Goal: Information Seeking & Learning: Check status

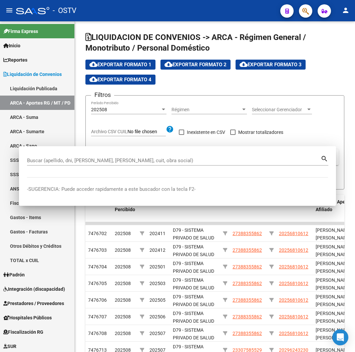
click at [101, 15] on div "- OSTV" at bounding box center [145, 10] width 259 height 15
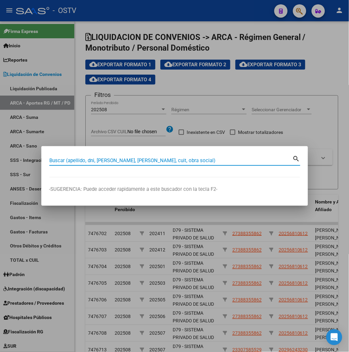
paste input "20236687296"
type input "20236687296"
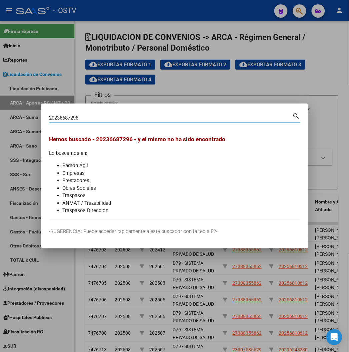
click at [82, 50] on div at bounding box center [174, 176] width 349 height 352
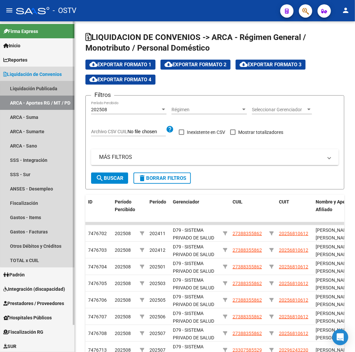
click at [43, 89] on link "Liquidación Publicada" at bounding box center [37, 88] width 74 height 14
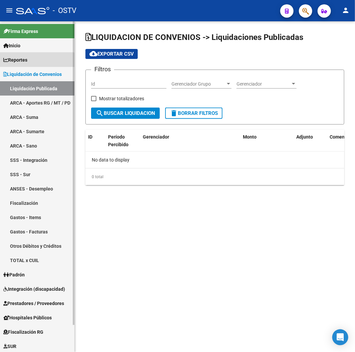
click at [37, 62] on link "Reportes" at bounding box center [37, 60] width 74 height 14
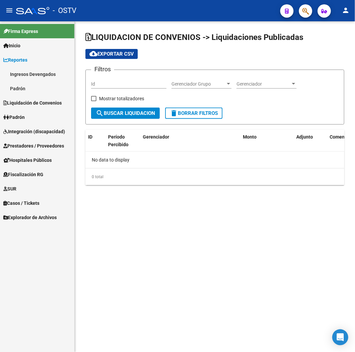
checkbox input "true"
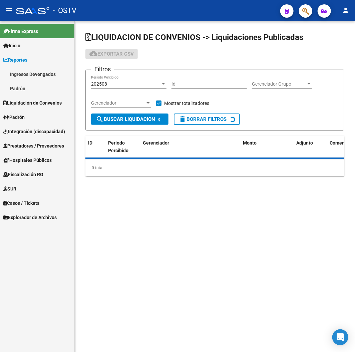
click at [37, 62] on link "Reportes" at bounding box center [37, 60] width 74 height 14
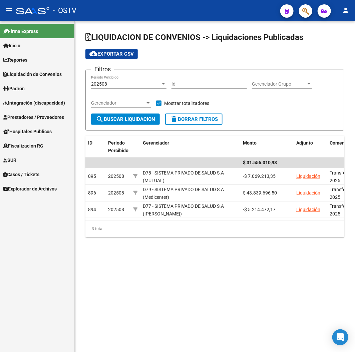
click at [37, 62] on link "Reportes" at bounding box center [37, 60] width 74 height 14
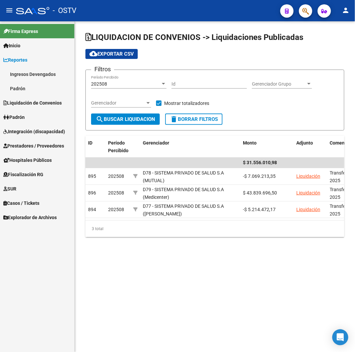
click at [37, 62] on link "Reportes" at bounding box center [37, 60] width 74 height 14
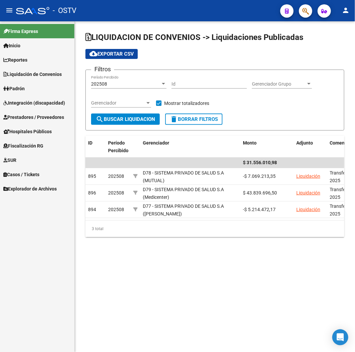
click at [27, 93] on link "Padrón" at bounding box center [37, 88] width 74 height 14
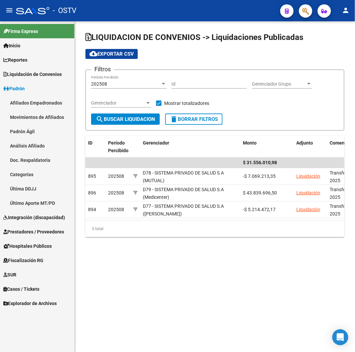
click at [26, 100] on link "Afiliados Empadronados" at bounding box center [37, 103] width 74 height 14
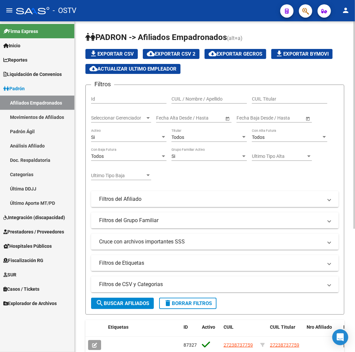
scroll to position [37, 0]
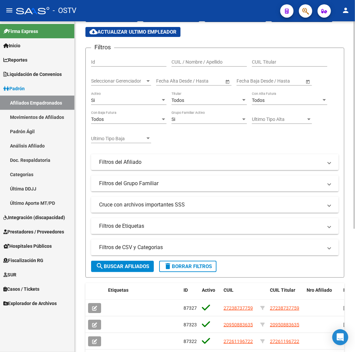
click at [139, 81] on span "Seleccionar Gerenciador" at bounding box center [118, 81] width 54 height 6
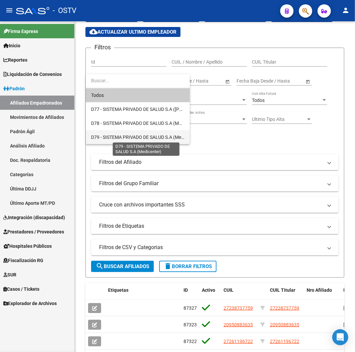
click at [147, 135] on span "D79 - SISTEMA PRIVADO DE SALUD S.A (Medicenter)" at bounding box center [145, 137] width 108 height 5
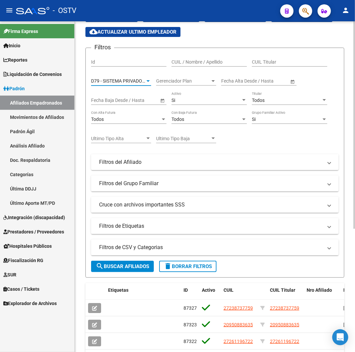
click at [99, 264] on mat-icon "search" at bounding box center [100, 266] width 8 height 8
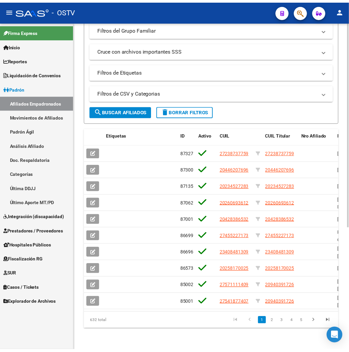
scroll to position [12, 0]
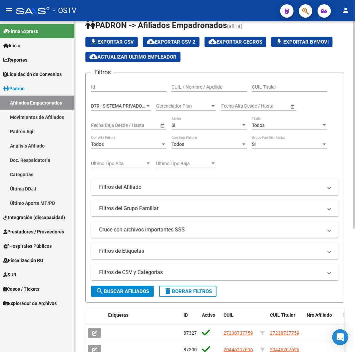
click at [179, 41] on span "cloud_download Exportar CSV 2" at bounding box center [171, 42] width 49 height 6
click at [194, 9] on div "- OSTV" at bounding box center [145, 10] width 259 height 15
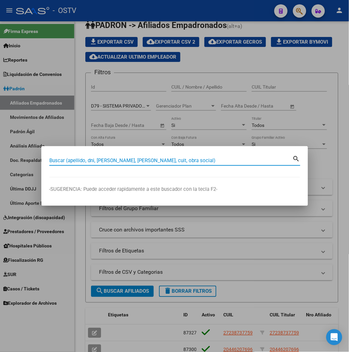
paste input "22819970"
type input "22819970"
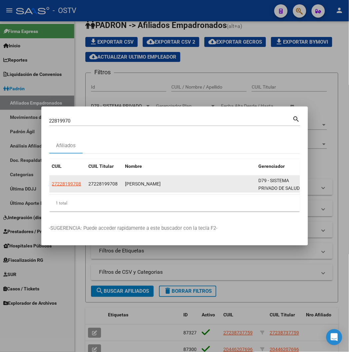
click at [52, 188] on app-link-go-to "27228199708" at bounding box center [66, 184] width 29 height 8
click at [52, 186] on span "27228199708" at bounding box center [66, 183] width 29 height 5
copy span "27228199708"
type textarea "27228199708"
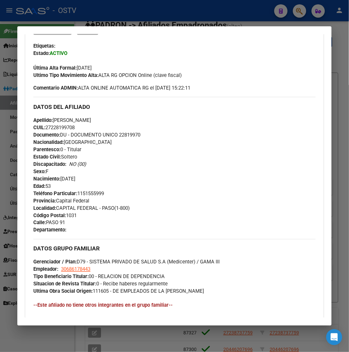
scroll to position [148, 0]
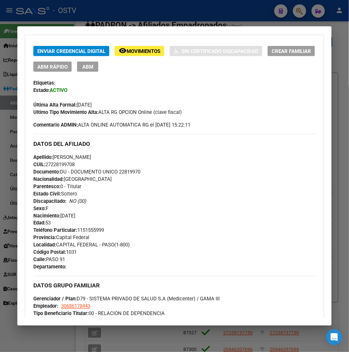
click at [131, 15] on div at bounding box center [174, 176] width 349 height 352
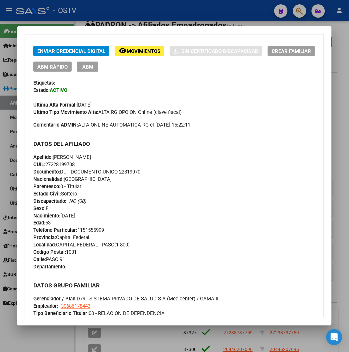
click at [131, 15] on div at bounding box center [174, 176] width 349 height 352
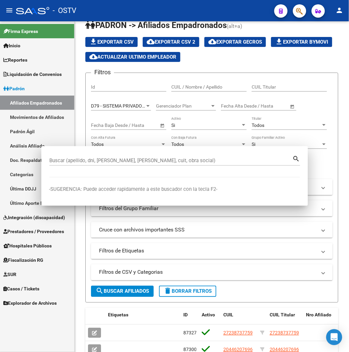
click at [131, 15] on div "- OSTV" at bounding box center [142, 10] width 253 height 15
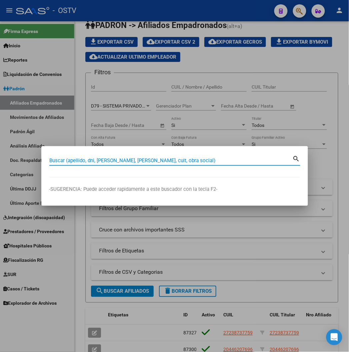
paste input "39336976"
type input "39336976"
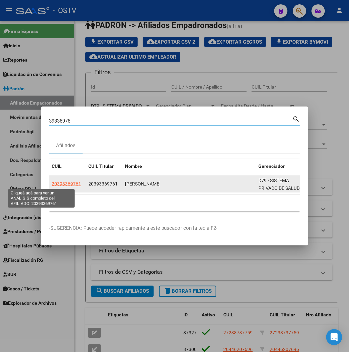
click at [52, 183] on span "20393369761" at bounding box center [66, 183] width 29 height 5
type textarea "20393369761"
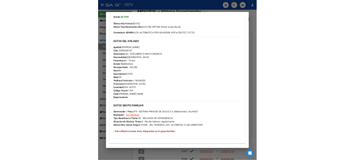
scroll to position [111, 0]
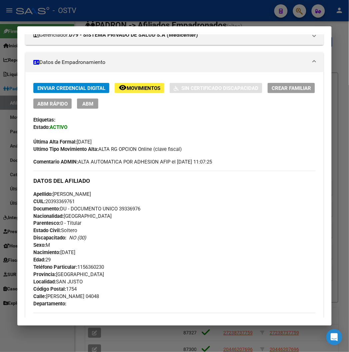
click at [125, 8] on div at bounding box center [174, 176] width 349 height 352
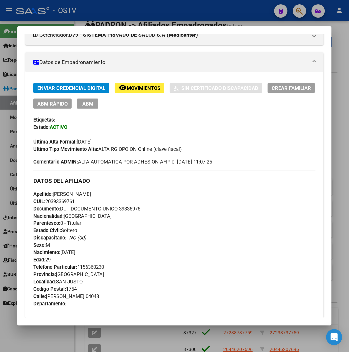
click at [125, 8] on div at bounding box center [174, 176] width 349 height 352
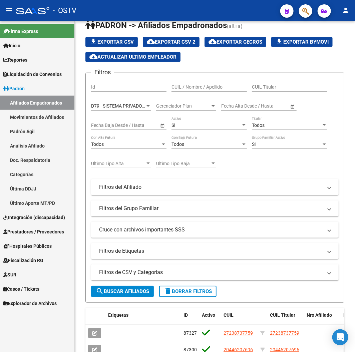
click at [129, 15] on div "- OSTV" at bounding box center [145, 10] width 259 height 15
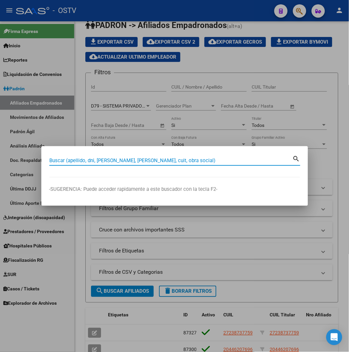
paste input "70439095"
type input "70439095"
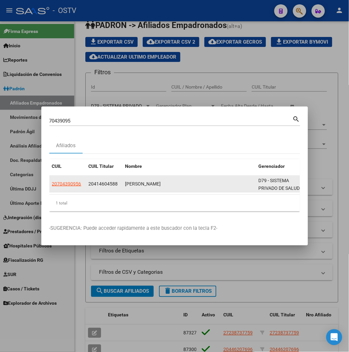
click at [49, 179] on datatable-body-cell "20704390956" at bounding box center [67, 184] width 37 height 16
click at [52, 181] on app-link-go-to "20704390956" at bounding box center [66, 184] width 29 height 8
click at [52, 184] on span "20704390956" at bounding box center [66, 183] width 29 height 5
type textarea "20704390956"
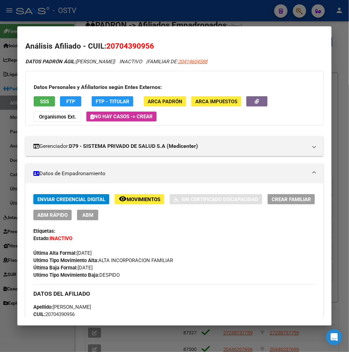
click at [96, 12] on div at bounding box center [174, 176] width 349 height 352
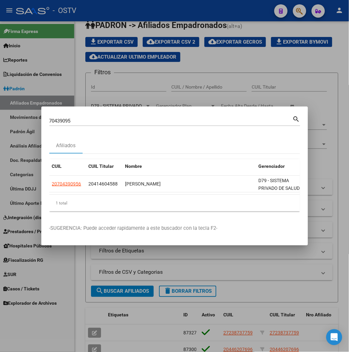
click at [98, 12] on div at bounding box center [174, 176] width 349 height 352
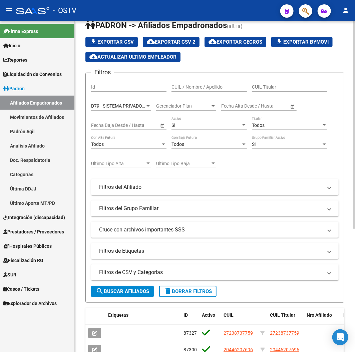
click at [139, 105] on span "D79 - SISTEMA PRIVADO DE SALUD S.A (Medicenter)" at bounding box center [145, 105] width 108 height 5
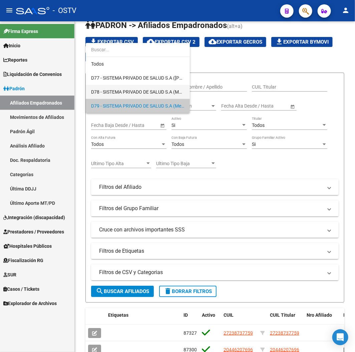
drag, startPoint x: 138, startPoint y: 89, endPoint x: 168, endPoint y: 96, distance: 31.5
click at [168, 96] on span "D78 - SISTEMA PRIVADO DE SALUD S.A (MUTUAL)" at bounding box center [137, 92] width 93 height 14
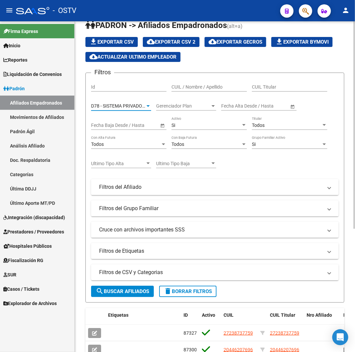
click at [132, 107] on span "D78 - SISTEMA PRIVADO DE SALUD S.A (MUTUAL)" at bounding box center [143, 105] width 104 height 5
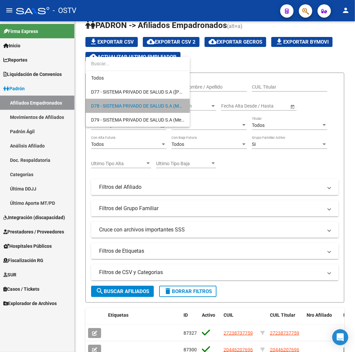
click at [105, 99] on span "D78 - SISTEMA PRIVADO DE SALUD S.A (MUTUAL)" at bounding box center [137, 106] width 93 height 14
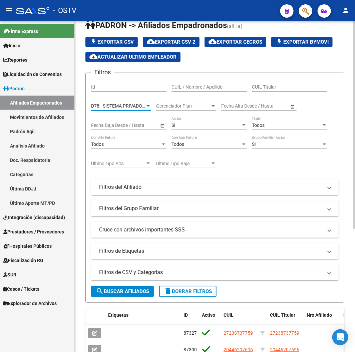
click at [104, 103] on span "D78 - SISTEMA PRIVADO DE SALUD S.A (MUTUAL)" at bounding box center [143, 105] width 104 height 5
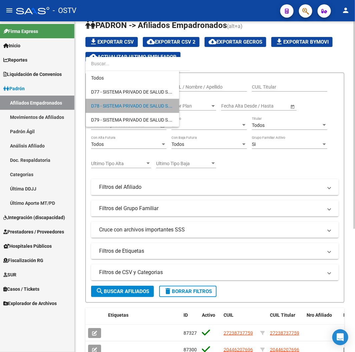
click at [104, 103] on span "D78 - SISTEMA PRIVADO DE SALUD S.A (MUTUAL)" at bounding box center [143, 105] width 104 height 5
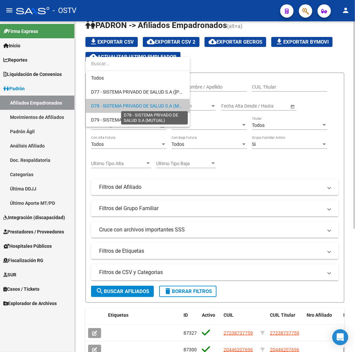
click at [104, 103] on span "D78 - SISTEMA PRIVADO DE SALUD S.A (MUTUAL)" at bounding box center [143, 105] width 104 height 5
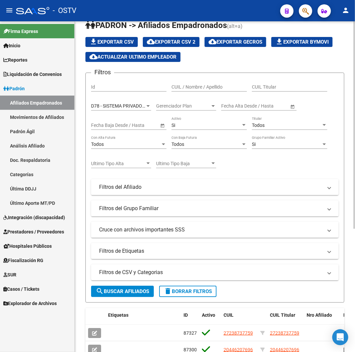
drag, startPoint x: 90, startPoint y: 107, endPoint x: 136, endPoint y: 109, distance: 45.4
click at [136, 109] on form "Filtros Id CUIL / Nombre / Apellido CUIL Titular D78 - SISTEMA PRIVADO DE SALUD…" at bounding box center [214, 188] width 259 height 230
copy span "D78 - SISTEMA PRIVA"
click at [143, 109] on span "D78 - SISTEMA PRIVADO DE SALUD S.A (MUTUAL)" at bounding box center [143, 105] width 104 height 5
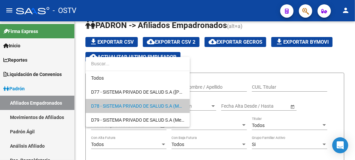
click at [130, 5] on div at bounding box center [177, 80] width 355 height 160
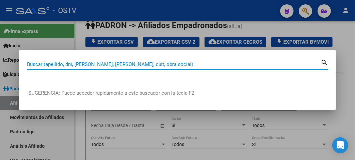
paste input "22076001"
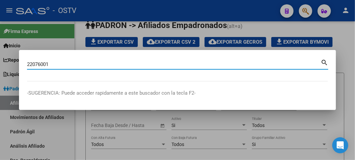
type input "22076001"
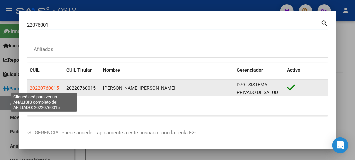
click at [34, 85] on span "20220760015" at bounding box center [44, 87] width 29 height 5
copy span "0"
type textarea "20220760015"
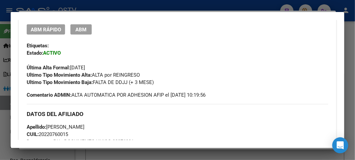
scroll to position [185, 0]
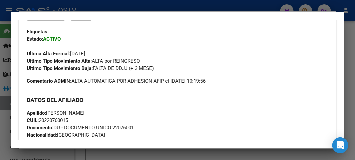
click at [128, 68] on span "Ultimo Tipo Movimiento Baja: FALTA DE DDJJ (+ 3 MESE)" at bounding box center [90, 68] width 127 height 6
click at [120, 59] on span "Ultimo Tipo Movimiento Alta: ALTA por REINGRESO" at bounding box center [83, 61] width 113 height 6
click at [68, 1] on div at bounding box center [177, 80] width 355 height 160
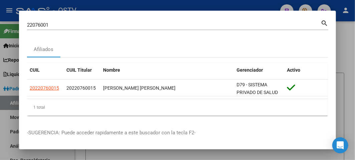
click at [68, 1] on div at bounding box center [177, 80] width 355 height 160
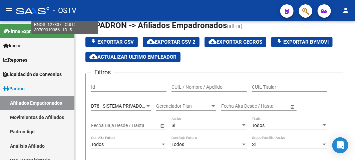
click at [77, 7] on div "- OSTV" at bounding box center [145, 10] width 259 height 15
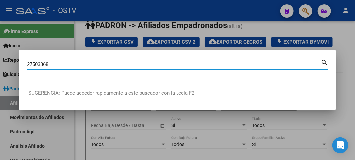
type input "27503368"
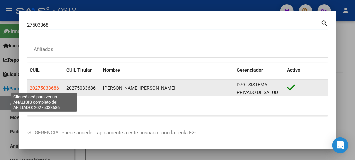
click at [41, 85] on span "20275033686" at bounding box center [44, 87] width 29 height 5
type textarea "20275033686"
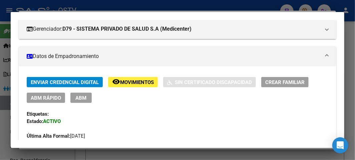
scroll to position [151, 0]
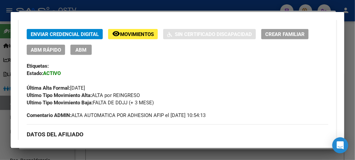
drag, startPoint x: 100, startPoint y: 95, endPoint x: 133, endPoint y: 96, distance: 33.4
click at [149, 95] on div "Ultimo Tipo Movimiento Alta: ALTA por REINGRESO" at bounding box center [177, 95] width 301 height 7
click at [123, 7] on div at bounding box center [177, 80] width 355 height 160
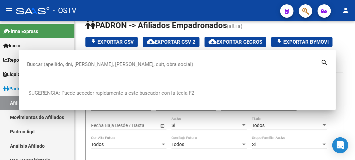
click at [123, 7] on div "- OSTV" at bounding box center [145, 10] width 259 height 15
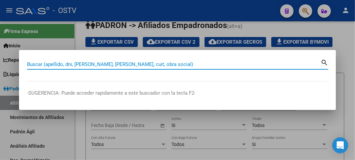
paste input "30677719"
type input "30677719"
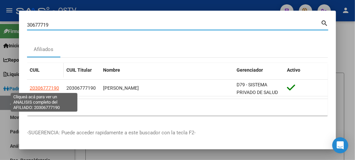
click at [52, 88] on span "20306777190" at bounding box center [44, 87] width 29 height 5
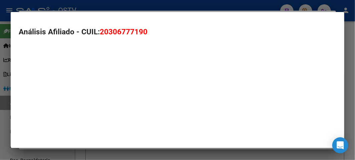
type textarea "20306777190"
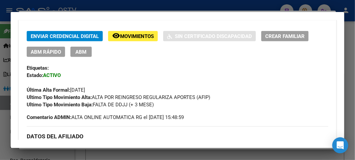
scroll to position [185, 0]
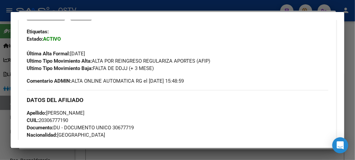
drag, startPoint x: 95, startPoint y: 62, endPoint x: 204, endPoint y: 61, distance: 109.0
click at [216, 61] on div "Ultimo Tipo Movimiento Alta: ALTA POR REINGRESO REGULARIZA APORTES (AFIP)" at bounding box center [177, 60] width 301 height 7
copy span "ALTA POR REINGRESO REGULARIZA APORTES (AFIP)"
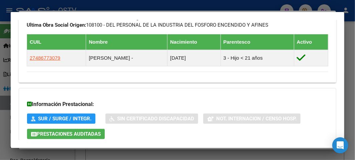
scroll to position [333, 0]
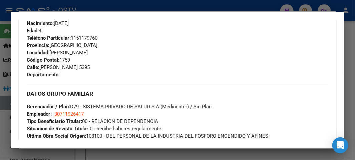
click at [128, 2] on div at bounding box center [177, 80] width 355 height 160
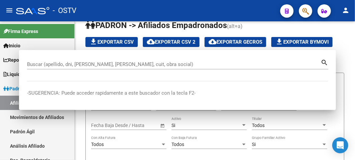
click at [128, 2] on mat-toolbar "menu - OSTV person" at bounding box center [177, 10] width 355 height 21
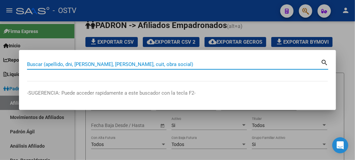
paste input "44132412"
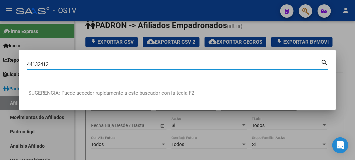
type input "44132412"
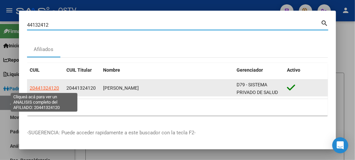
click at [41, 90] on span "20441324120" at bounding box center [44, 87] width 29 height 5
type textarea "20441324120"
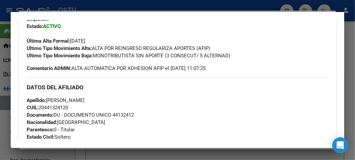
scroll to position [185, 0]
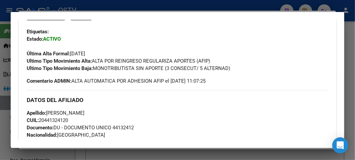
drag, startPoint x: 99, startPoint y: 61, endPoint x: 217, endPoint y: 61, distance: 117.7
click at [217, 61] on div "Ultimo Tipo Movimiento Alta: ALTA POR REINGRESO REGULARIZA APORTES (AFIP)" at bounding box center [177, 60] width 301 height 7
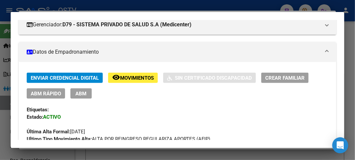
scroll to position [148, 0]
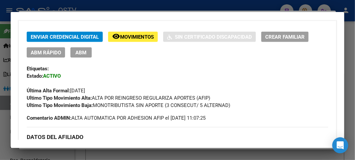
click at [99, 0] on div at bounding box center [177, 80] width 355 height 160
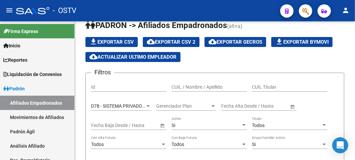
click at [97, 5] on div "- OSTV" at bounding box center [145, 10] width 259 height 15
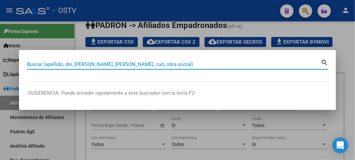
paste input "29846563"
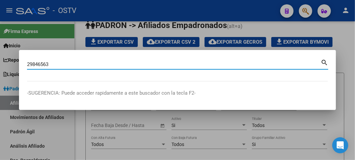
type input "29846563"
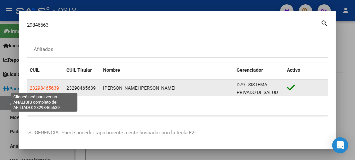
click at [50, 87] on span "23298465639" at bounding box center [44, 87] width 29 height 5
type textarea "23298465639"
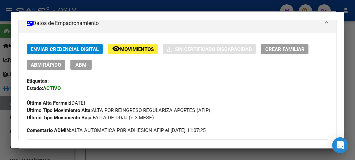
scroll to position [148, 0]
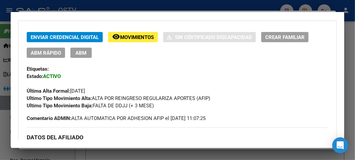
drag, startPoint x: 95, startPoint y: 97, endPoint x: 217, endPoint y: 95, distance: 122.1
click at [235, 95] on div "Ultimo Tipo Movimiento Alta: ALTA POR REINGRESO REGULARIZA APORTES (AFIP)" at bounding box center [177, 98] width 301 height 7
copy span "ALTA POR REINGRESO REGULARIZA APORTES (AFIP)"
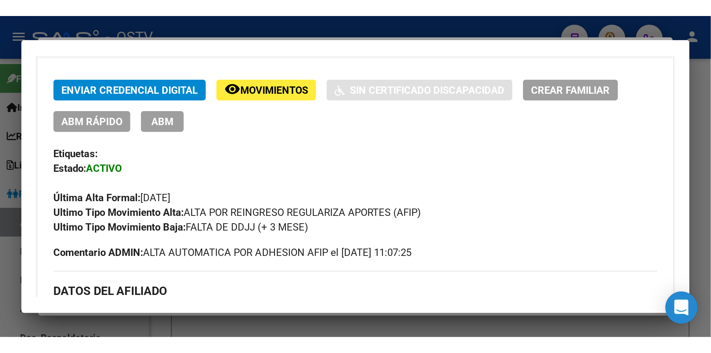
scroll to position [185, 0]
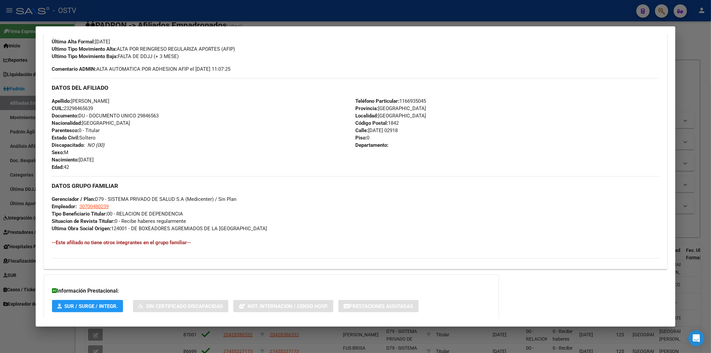
click at [92, 12] on div at bounding box center [355, 176] width 711 height 353
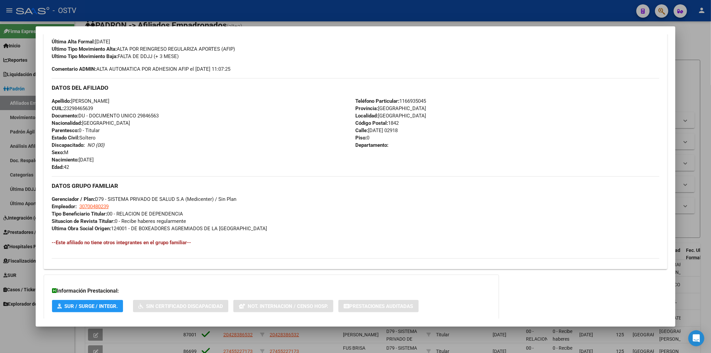
click at [92, 12] on div at bounding box center [355, 176] width 711 height 353
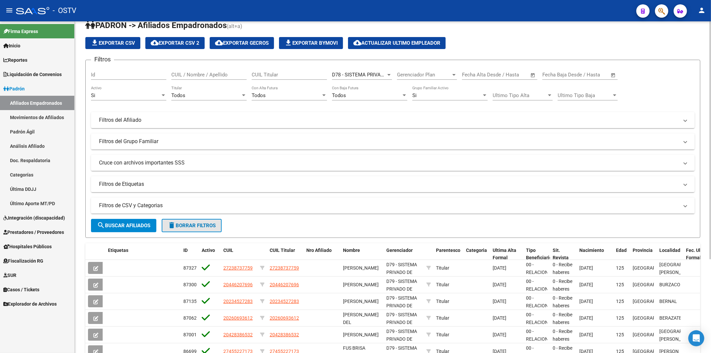
click at [176, 224] on mat-icon "delete" at bounding box center [172, 225] width 8 height 8
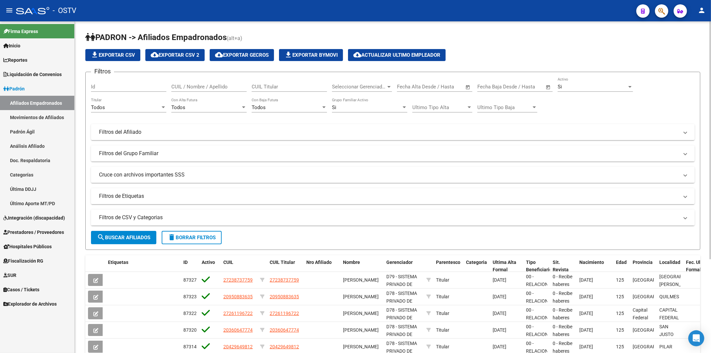
click at [148, 209] on mat-expansion-panel-header "Filtros de CSV y Categorias" at bounding box center [393, 217] width 604 height 16
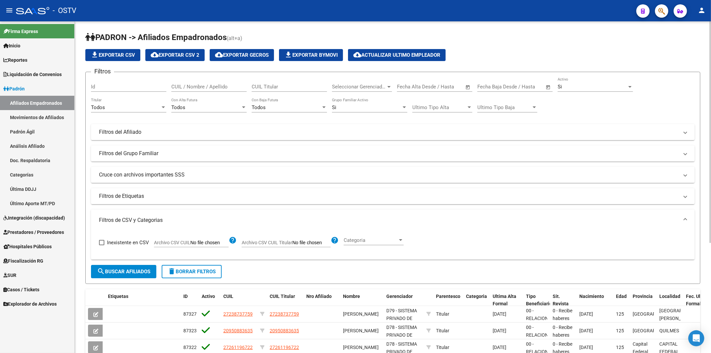
click at [199, 241] on input "Archivo CSV CUIL" at bounding box center [209, 243] width 38 height 6
type input "C:\fakepath\archivo para filtrar en SAAS.csv"
click at [123, 261] on form "Filtros Id CUIL / Nombre / Apellido CUIL Titular Seleccionar Gerenciador Selecc…" at bounding box center [392, 178] width 615 height 212
click at [122, 267] on button "search Buscar Afiliados" at bounding box center [123, 271] width 65 height 13
click at [354, 92] on div "Seleccionar Gerenciador Seleccionar Gerenciador" at bounding box center [362, 84] width 60 height 14
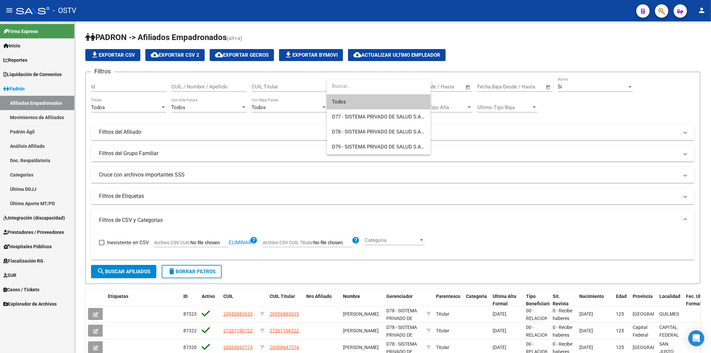
click at [354, 100] on span "Todos" at bounding box center [378, 101] width 93 height 15
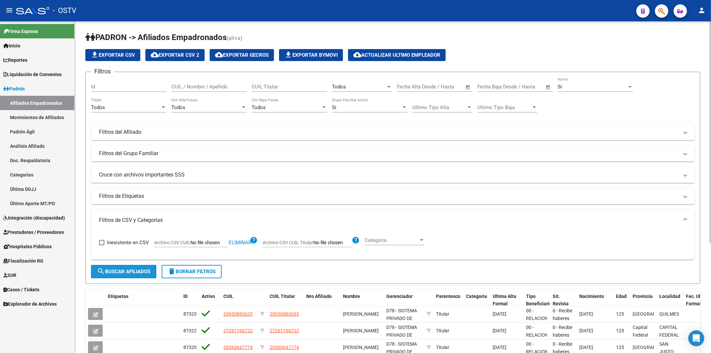
click at [113, 267] on button "search Buscar Afiliados" at bounding box center [123, 271] width 65 height 13
click at [180, 54] on span "cloud_download Exportar CSV 2" at bounding box center [175, 55] width 49 height 6
click at [239, 19] on mat-toolbar "menu - OSTV person" at bounding box center [355, 10] width 711 height 21
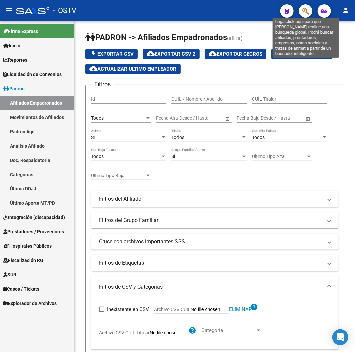
click at [305, 8] on icon "button" at bounding box center [305, 11] width 7 height 8
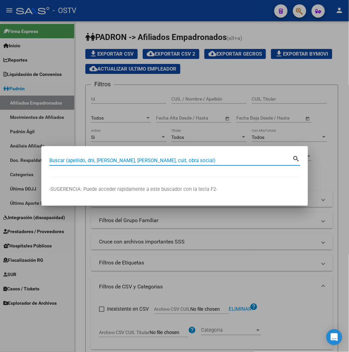
paste input "17193650"
type input "17193650"
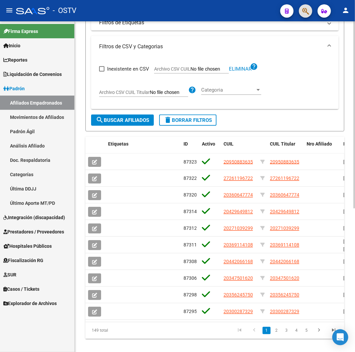
scroll to position [255, 0]
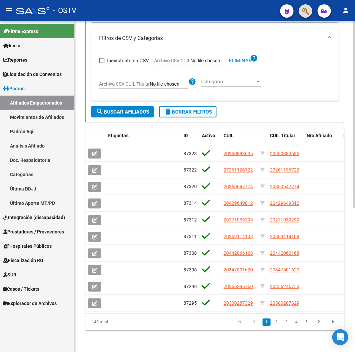
click at [184, 106] on button "delete Borrar Filtros" at bounding box center [187, 111] width 57 height 11
click at [190, 58] on input "Archivo CSV CUIL" at bounding box center [209, 61] width 38 height 6
type input "C:\fakepath\archivo para filtrar en SAAS.csv"
click at [135, 109] on span "search Buscar Afiliados" at bounding box center [122, 112] width 53 height 6
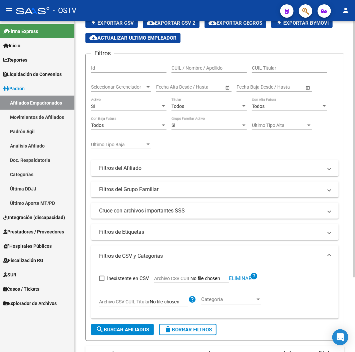
scroll to position [0, 0]
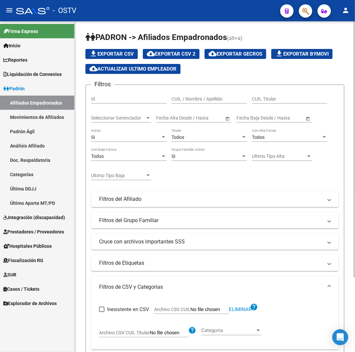
click at [122, 134] on div "Si Activo" at bounding box center [128, 135] width 75 height 13
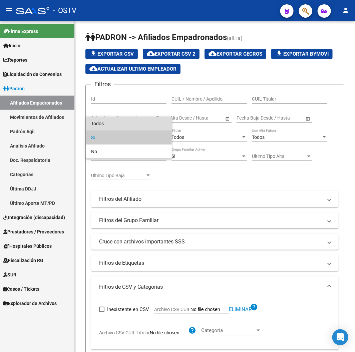
click at [114, 124] on span "Todos" at bounding box center [128, 124] width 75 height 14
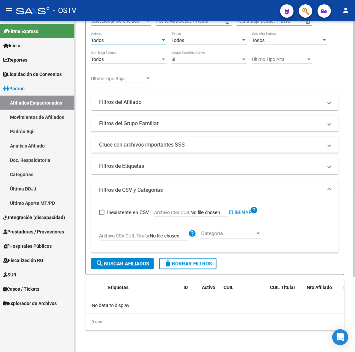
click at [118, 265] on span "search Buscar Afiliados" at bounding box center [122, 264] width 53 height 6
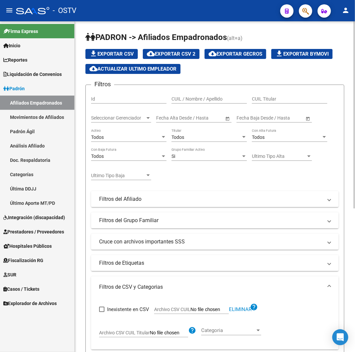
click at [216, 157] on div "Si" at bounding box center [205, 157] width 69 height 6
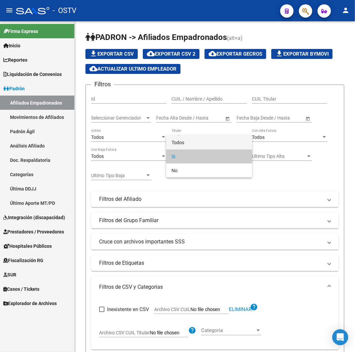
click at [207, 143] on span "Todos" at bounding box center [208, 143] width 75 height 14
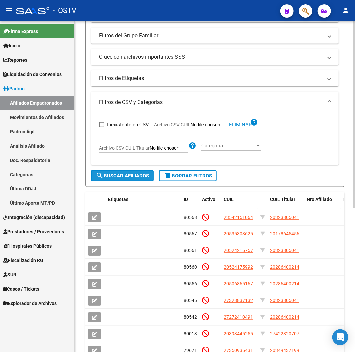
click at [137, 175] on span "search Buscar Afiliados" at bounding box center [122, 176] width 53 height 6
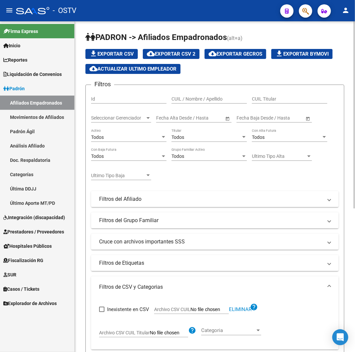
click at [189, 48] on app-list-header "PADRON -> Afiliados Empadronados (alt+a) file_download Exportar CSV cloud_downl…" at bounding box center [214, 202] width 259 height 340
click at [191, 53] on span "cloud_download Exportar CSV 2" at bounding box center [171, 54] width 49 height 6
click at [302, 13] on icon "button" at bounding box center [305, 11] width 7 height 8
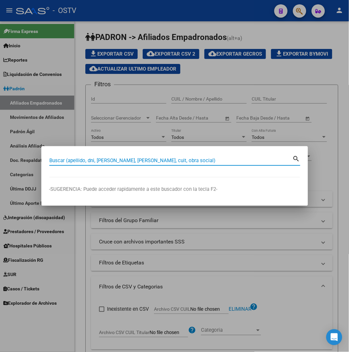
paste input "20414604588"
type input "20414604588"
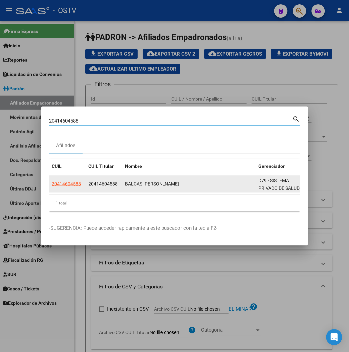
click at [52, 180] on app-link-go-to "20414604588" at bounding box center [66, 184] width 29 height 8
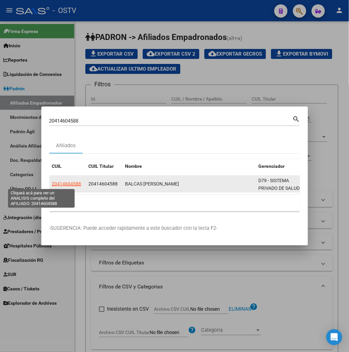
click at [52, 185] on span "20414604588" at bounding box center [66, 183] width 29 height 5
type textarea "20414604588"
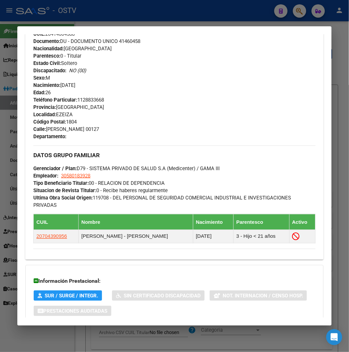
scroll to position [314, 0]
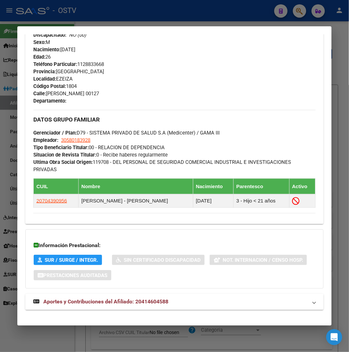
click at [117, 299] on span "Aportes y Contribuciones del Afiliado: 20414604588" at bounding box center [105, 302] width 125 height 6
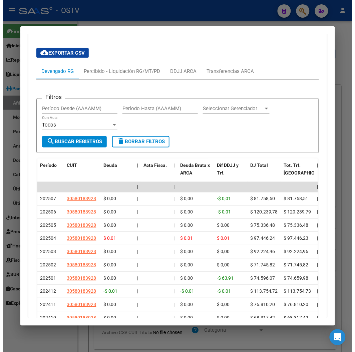
scroll to position [611, 0]
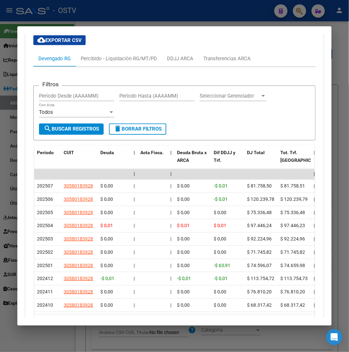
click at [78, 28] on mat-dialog-container "Análisis Afiliado - CUIL: 20414604588 DATOS PADRÓN ÁGIL: BALCAS [PERSON_NAME] |…" at bounding box center [174, 175] width 314 height 299
click at [94, 13] on div at bounding box center [174, 176] width 349 height 352
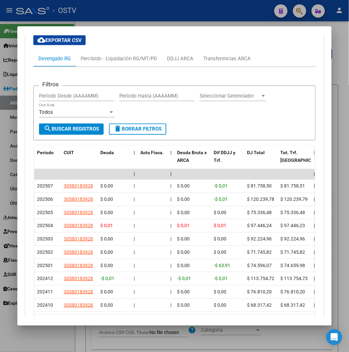
click at [94, 13] on div at bounding box center [174, 176] width 349 height 352
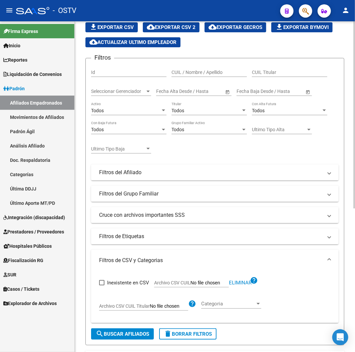
scroll to position [37, 0]
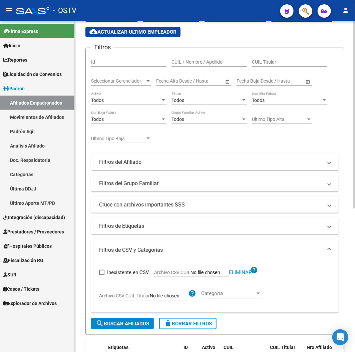
click at [192, 317] on form "Filtros Id CUIL / Nombre / Apellido CUIL Titular Seleccionar Gerenciador Selecc…" at bounding box center [214, 192] width 259 height 288
click at [192, 323] on span "delete Borrar Filtros" at bounding box center [188, 324] width 48 height 6
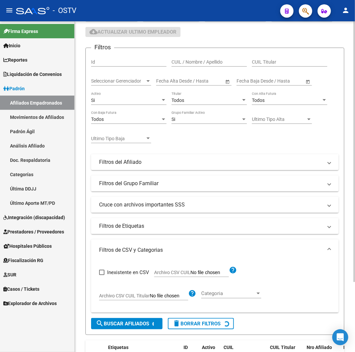
click at [175, 273] on span "Archivo CSV CUIL" at bounding box center [172, 272] width 36 height 5
click at [190, 273] on input "Archivo CSV CUIL" at bounding box center [209, 273] width 38 height 6
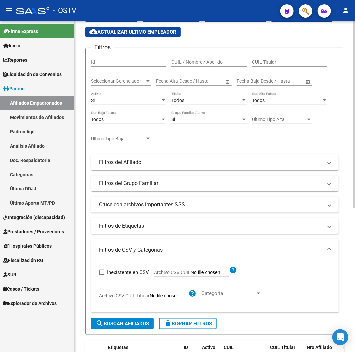
type input "C:\fakepath\archivo para filtrar en SAAS.csv"
click at [109, 324] on span "search Buscar Afiliados" at bounding box center [122, 324] width 53 height 6
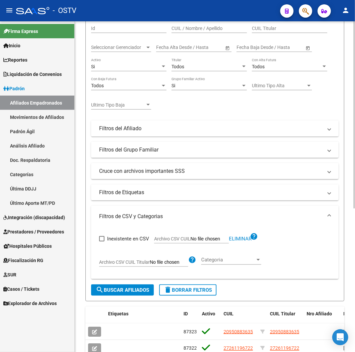
scroll to position [69, 0]
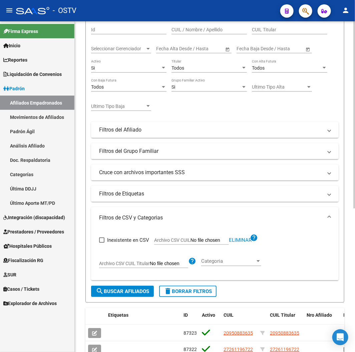
click at [143, 55] on div "Seleccionar Gerenciador Seleccionar Gerenciador" at bounding box center [121, 49] width 60 height 19
click at [138, 51] on span "Seleccionar Gerenciador" at bounding box center [118, 49] width 54 height 6
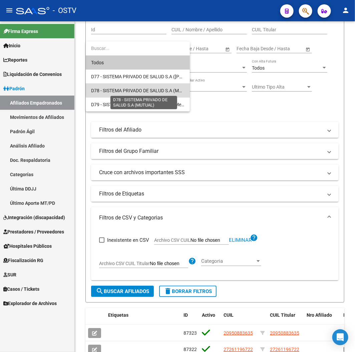
click at [138, 88] on span "D78 - SISTEMA PRIVADO DE SALUD S.A (MUTUAL)" at bounding box center [143, 90] width 104 height 5
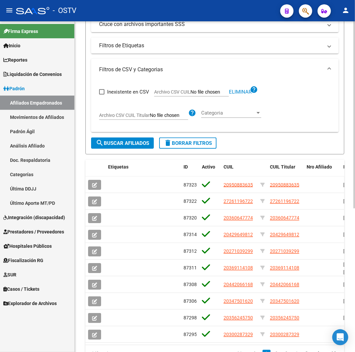
click at [125, 145] on span "search Buscar Afiliados" at bounding box center [122, 143] width 53 height 6
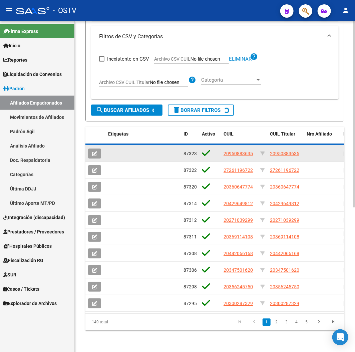
scroll to position [255, 0]
